Goal: Transaction & Acquisition: Purchase product/service

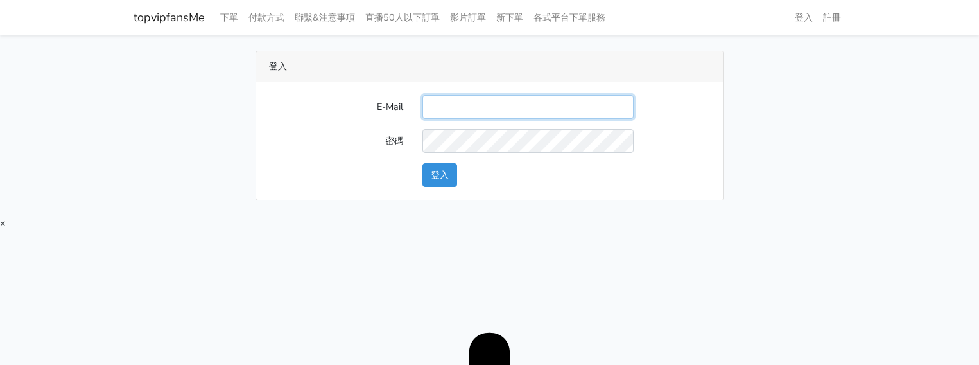
click at [501, 105] on input "E-Mail" at bounding box center [527, 107] width 211 height 24
type input "[EMAIL_ADDRESS][DOMAIN_NAME]"
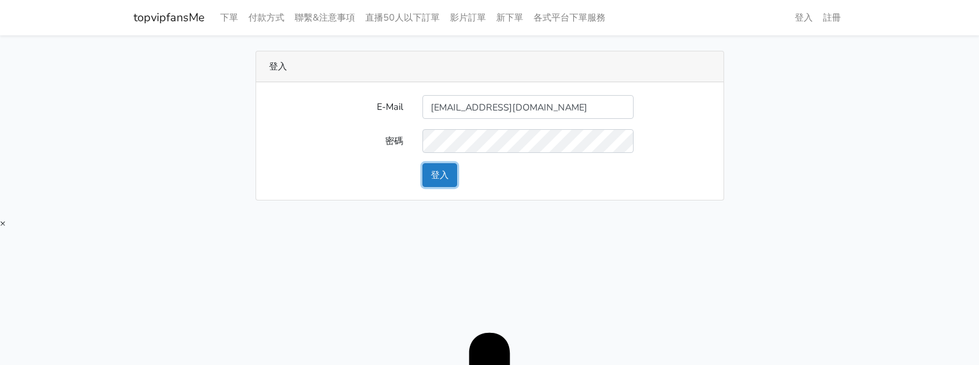
click at [429, 178] on button "登入" at bounding box center [439, 175] width 35 height 24
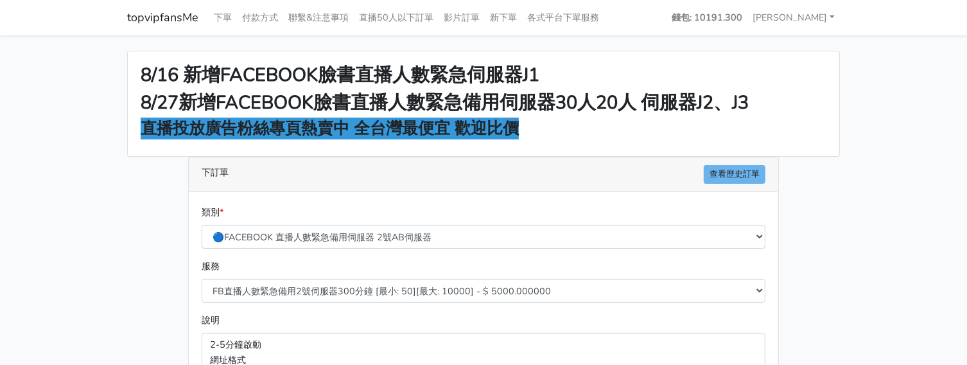
click at [880, 135] on main "8/16 新增FACEBOOK臉書直播人數緊急伺服器J1 8/27新增FACEBOOK臉書直播人數緊急備用伺服器30人20人 伺服器J2、J3 直播投放廣告粉…" at bounding box center [483, 344] width 967 height 619
click at [865, 130] on main "8/16 新增FACEBOOK臉書直播人數緊急伺服器J1 8/27新增FACEBOOK臉書直播人數緊急備用伺服器30人20人 伺服器J2、J3 直播投放廣告粉…" at bounding box center [483, 344] width 967 height 619
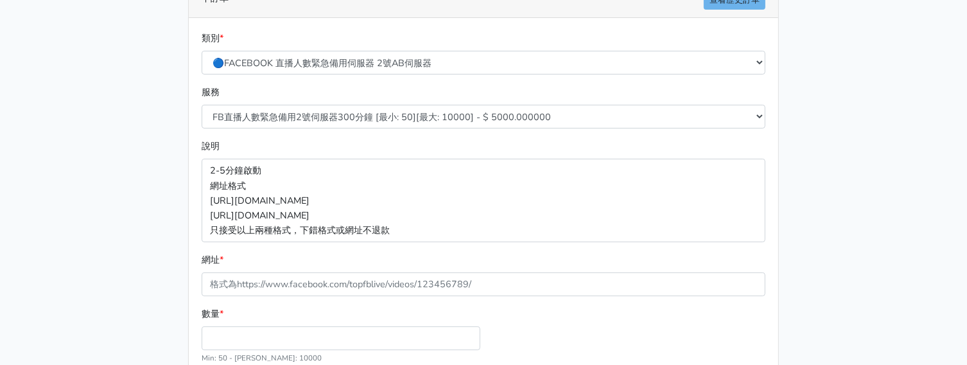
scroll to position [241, 0]
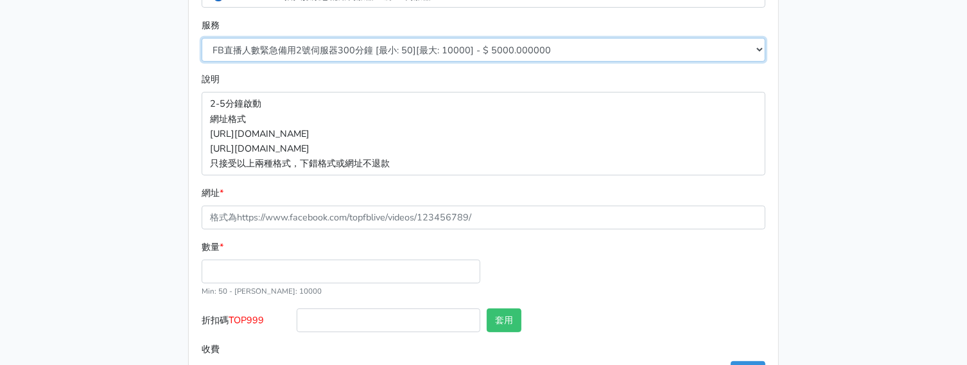
click at [359, 40] on select "FB直播人數緊急備用2號伺服器300分鐘 [最小: 50][最大: 10000] - $ 5000.000000 FB直播人數緊急備用2號伺服器60分鐘 [最…" at bounding box center [484, 50] width 564 height 24
select select "577"
click at [202, 38] on select "FB直播人數緊急備用2號伺服器300分鐘 [最小: 50][最大: 10000] - $ 5000.000000 FB直播人數緊急備用2號伺服器60分鐘 [最…" at bounding box center [484, 50] width 564 height 24
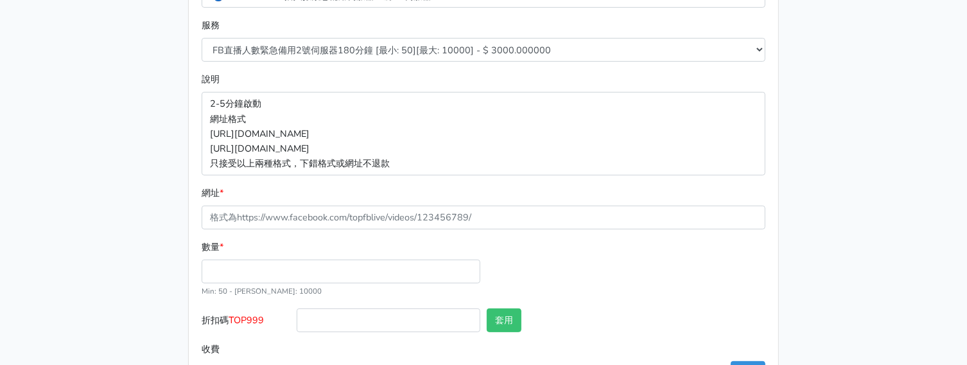
click at [316, 239] on div "數量 * Min: 50 - Max: 10000" at bounding box center [340, 268] width 285 height 58
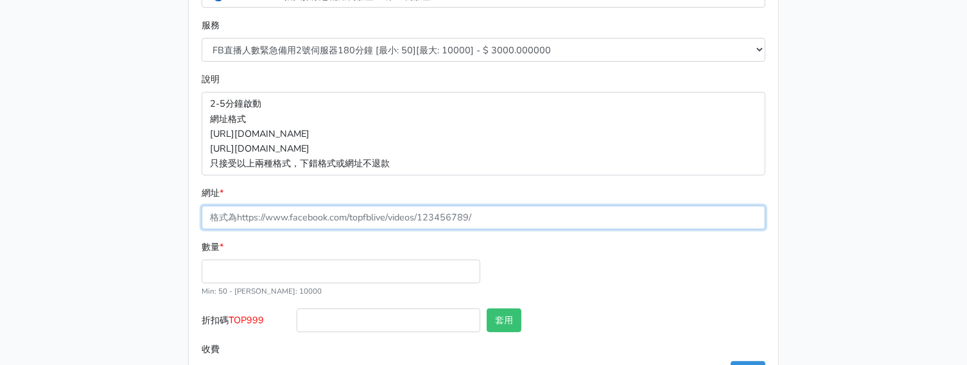
click at [290, 221] on input "網址 *" at bounding box center [484, 217] width 564 height 24
paste input "https://www.facebook.com/100083399346069/videos/1196195989004239"
type input "https://www.facebook.com/100083399346069/videos/1196195989004239"
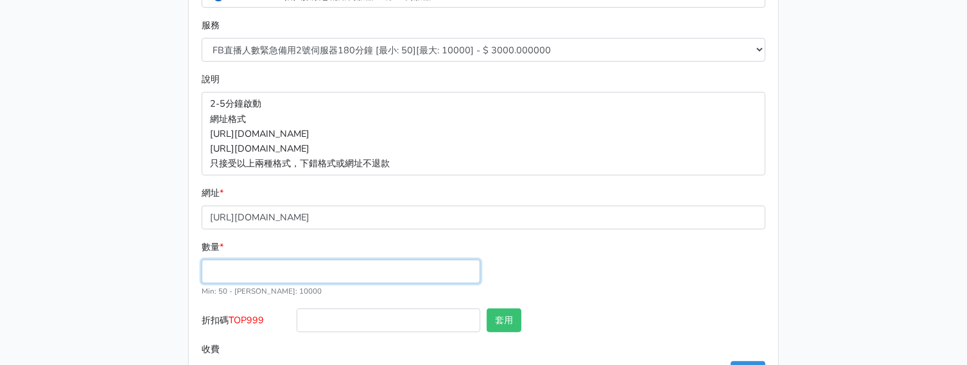
click at [297, 276] on input "數量 *" at bounding box center [341, 271] width 279 height 24
type input "50"
type input "150.000"
click at [253, 324] on span "TOP999" at bounding box center [246, 319] width 35 height 13
click at [297, 324] on input "折扣碼 TOP999" at bounding box center [389, 320] width 184 height 24
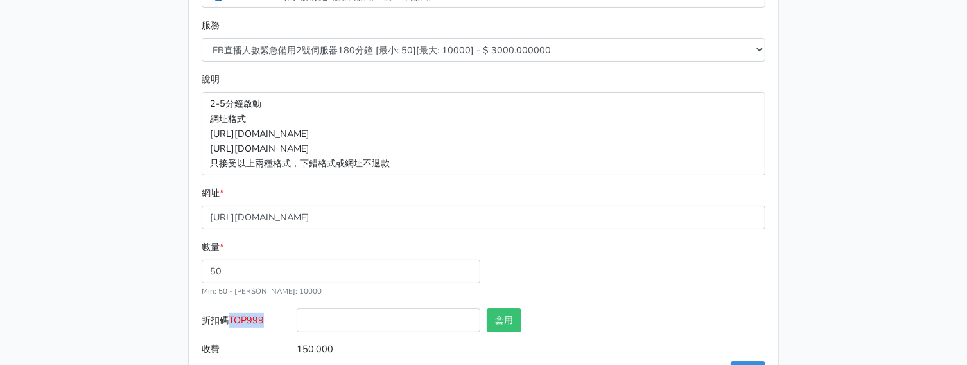
click at [253, 324] on span "TOP999" at bounding box center [246, 319] width 35 height 13
click at [297, 324] on input "折扣碼 TOP999" at bounding box center [389, 320] width 184 height 24
copy span "TOP999"
drag, startPoint x: 411, startPoint y: 317, endPoint x: 425, endPoint y: 320, distance: 14.5
click at [411, 317] on input "折扣碼 TOP999" at bounding box center [389, 320] width 184 height 24
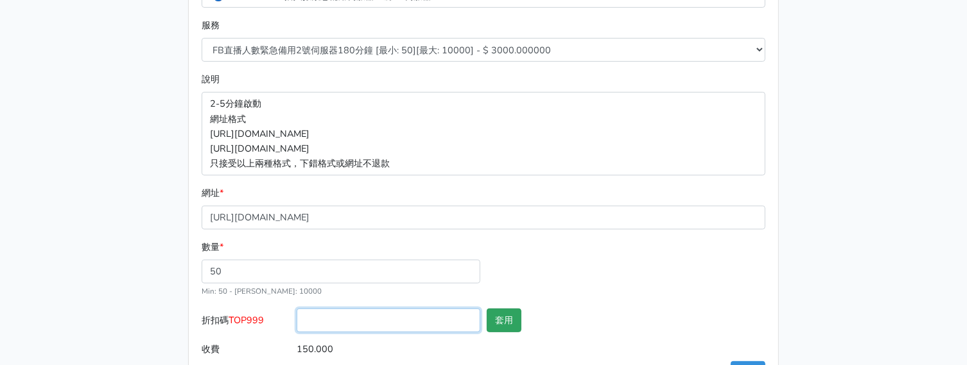
paste input "TOP999"
type input "TOP999"
click at [503, 317] on button "套用" at bounding box center [504, 320] width 35 height 24
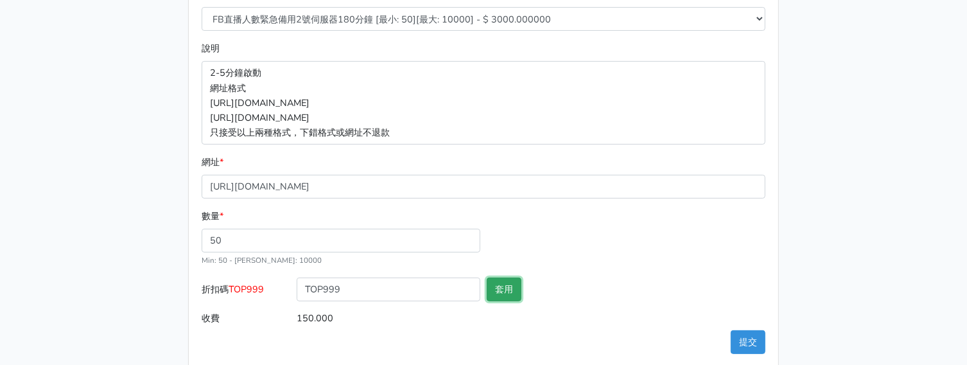
scroll to position [290, 0]
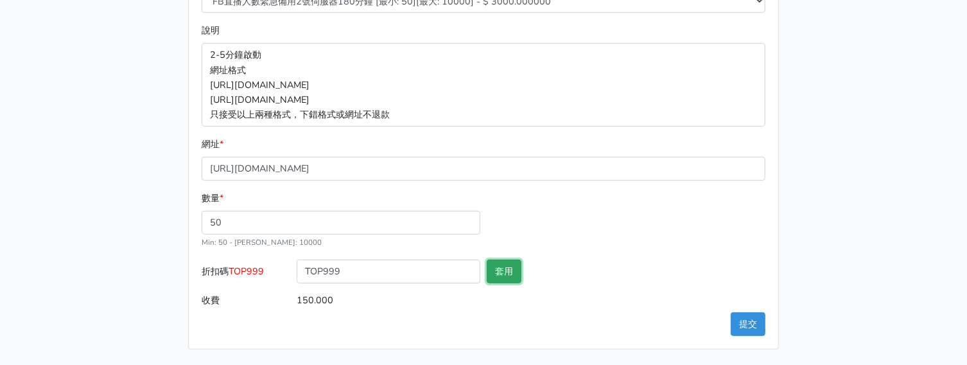
type input "套用失敗"
click at [756, 317] on button "提交" at bounding box center [748, 324] width 35 height 24
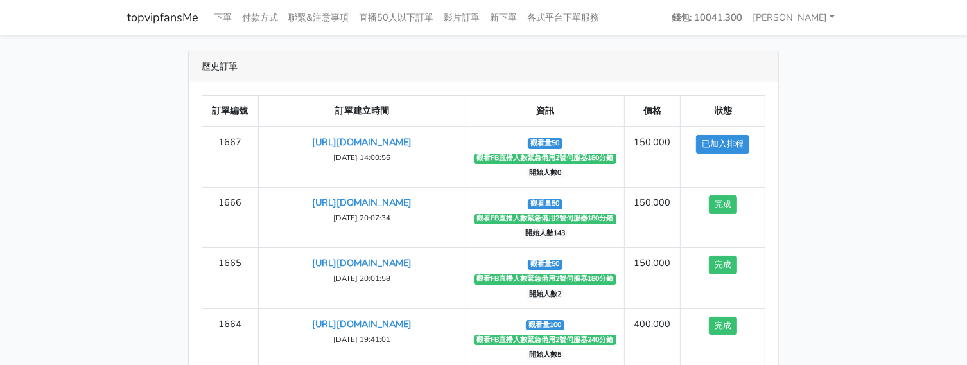
click at [842, 173] on div "歷史訂單 訂單編號 訂單建立時間 資訊 價格 狀態 1667 [URL][DOMAIN_NAME] [DATE] 14:00:56 觀看量50" at bounding box center [483, 269] width 732 height 436
